Goal: Navigation & Orientation: Go to known website

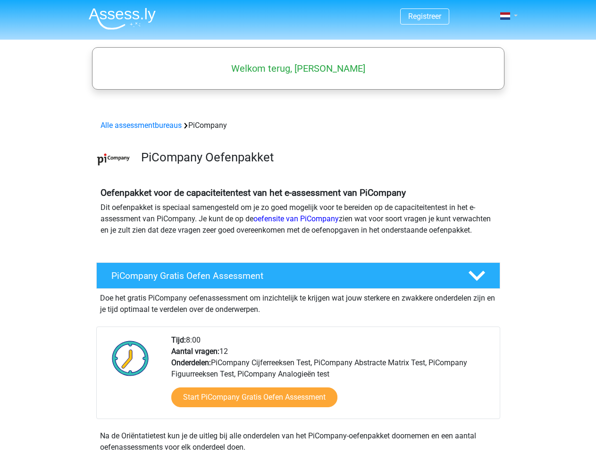
click at [506, 16] on span at bounding box center [505, 16] width 10 height 8
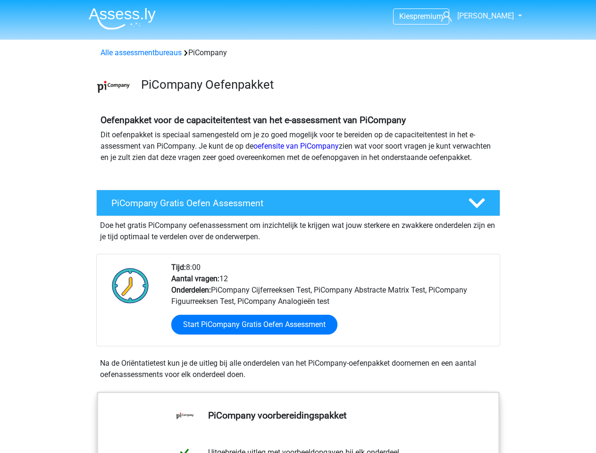
click at [488, 16] on span "[PERSON_NAME]" at bounding box center [486, 15] width 57 height 9
